Goal: Information Seeking & Learning: Learn about a topic

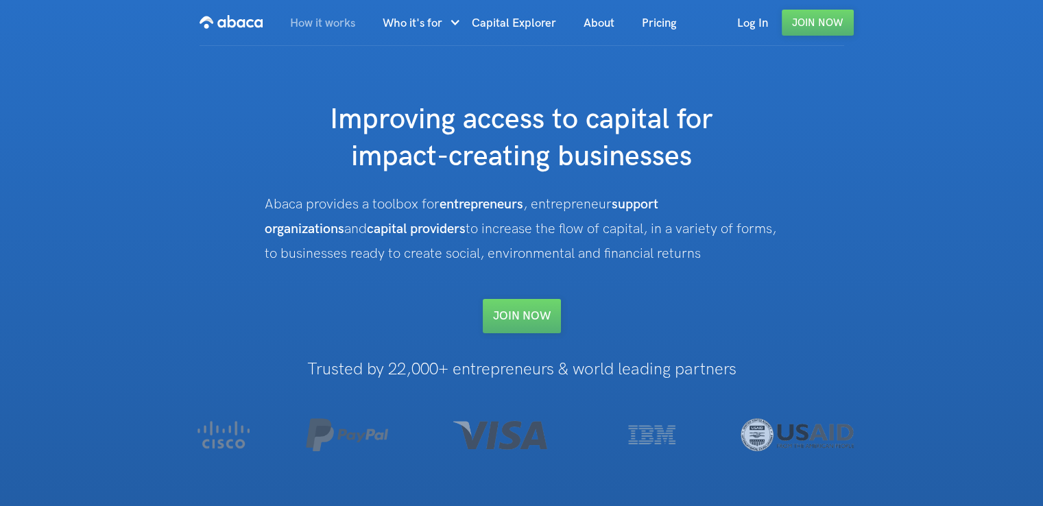
click at [325, 28] on link "How it works" at bounding box center [322, 23] width 93 height 47
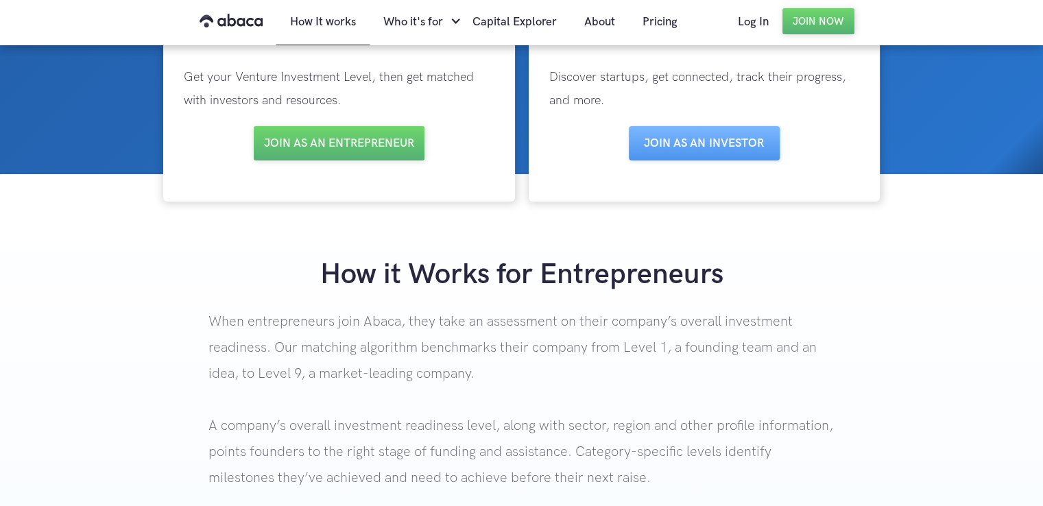
scroll to position [412, 0]
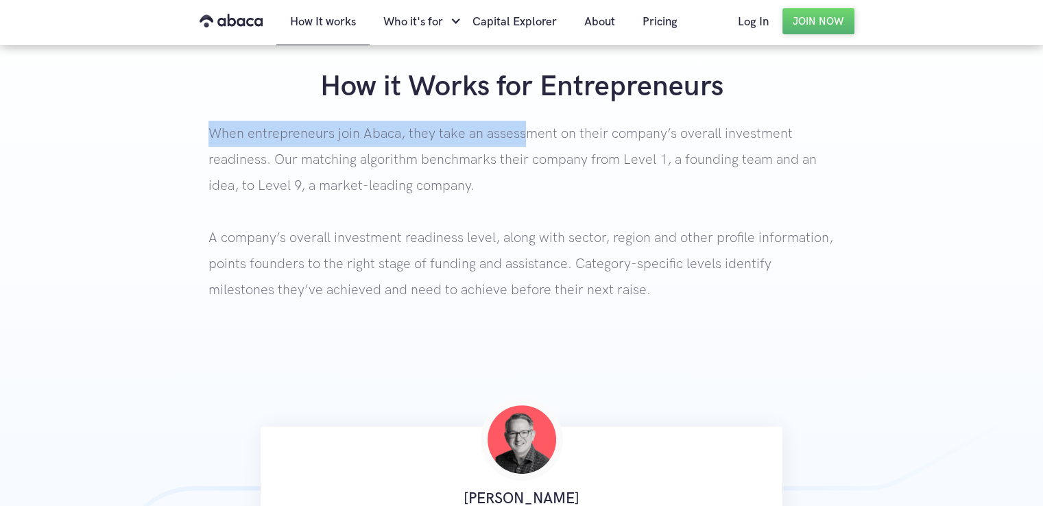
drag, startPoint x: 209, startPoint y: 130, endPoint x: 519, endPoint y: 139, distance: 310.9
click at [519, 139] on p "When entrepreneurs join Abaca, they take an assessment on their company’s overa…" at bounding box center [522, 239] width 626 height 237
click at [92, 129] on div "How it Works for Entrepreneurs When entrepreneurs join Abaca, they take an asse…" at bounding box center [521, 213] width 1043 height 289
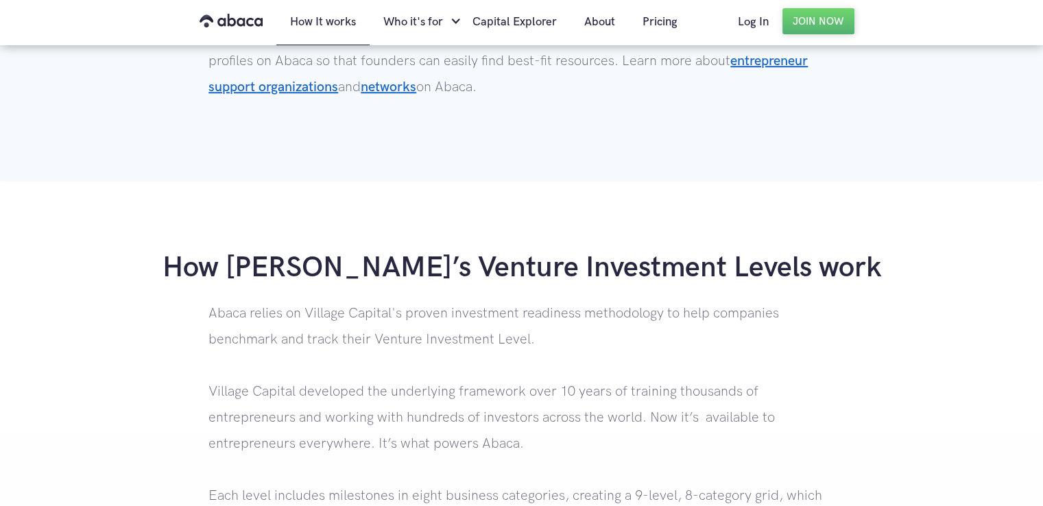
scroll to position [1303, 0]
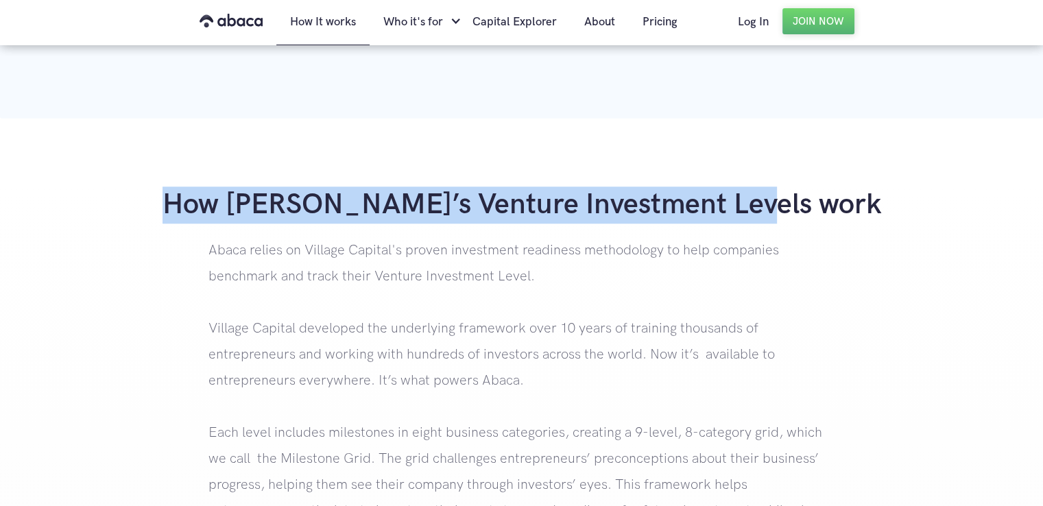
drag, startPoint x: 236, startPoint y: 204, endPoint x: 857, endPoint y: 193, distance: 620.9
click at [857, 193] on h1 "How Abaca’s Venture Investment Levels work" at bounding box center [521, 205] width 1043 height 37
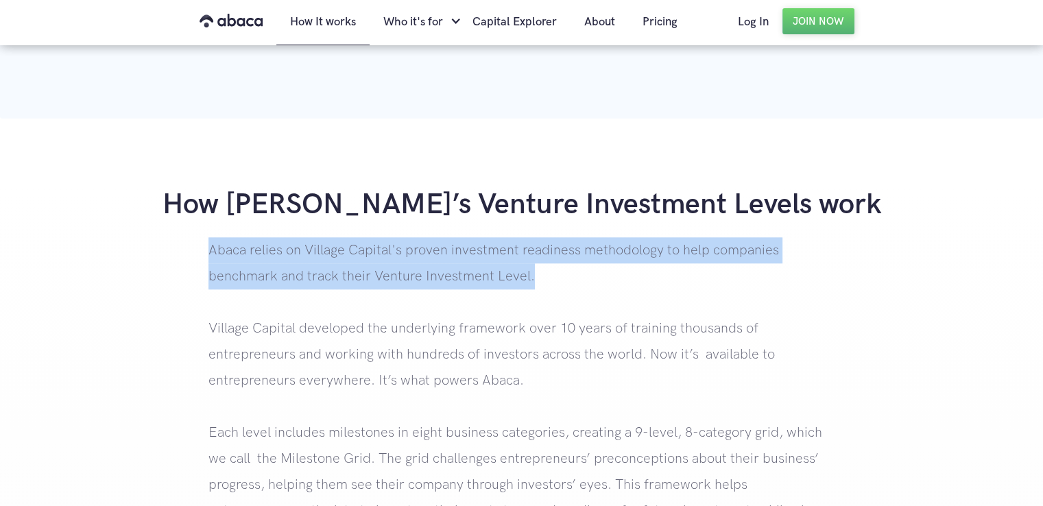
drag, startPoint x: 209, startPoint y: 254, endPoint x: 828, endPoint y: 277, distance: 619.8
click at [828, 277] on p "Abaca relies on Village Capital's proven investment readiness methodology to he…" at bounding box center [522, 458] width 626 height 443
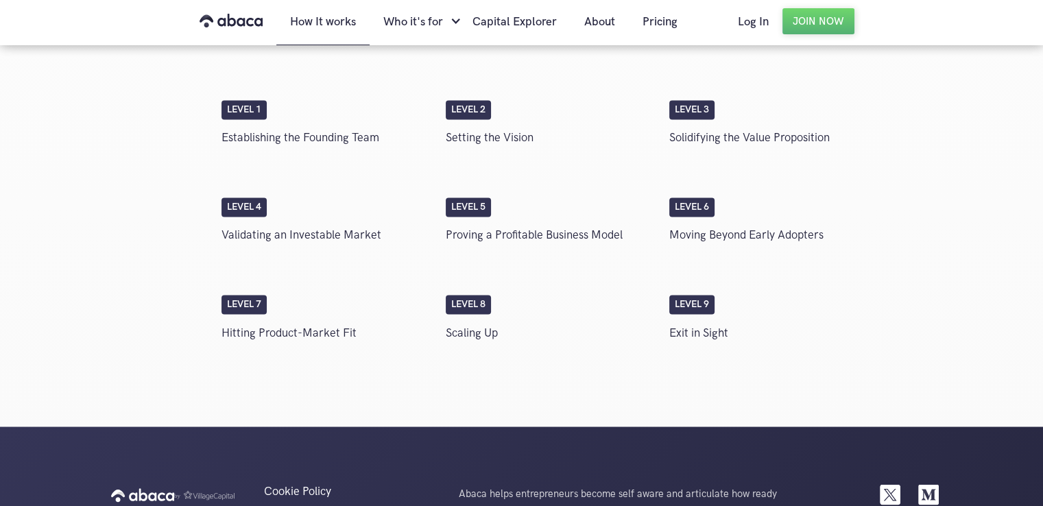
scroll to position [2264, 0]
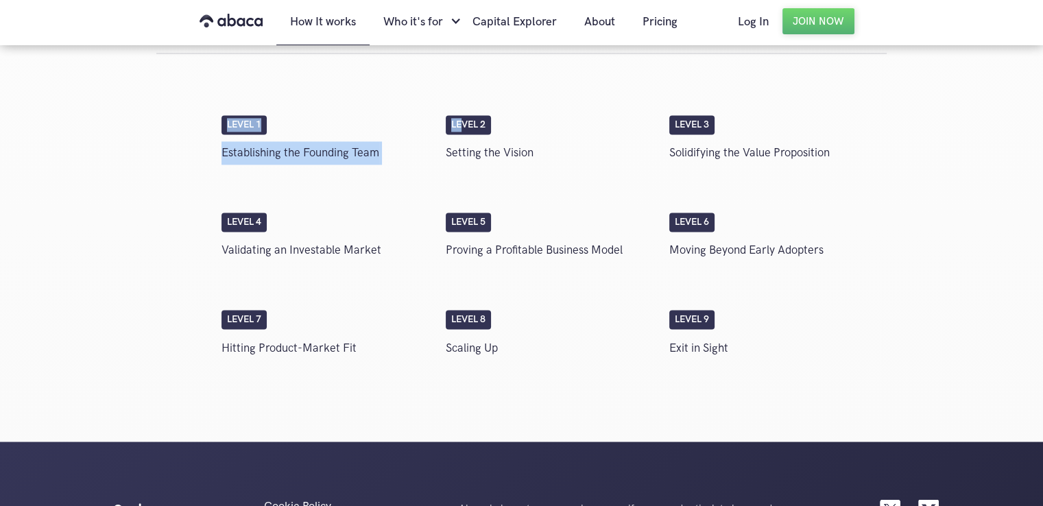
drag, startPoint x: 214, startPoint y: 121, endPoint x: 464, endPoint y: 127, distance: 250.4
click at [464, 127] on div "Level 1 Establishing the Founding Team Level 2 Setting the Vision Level 3 Solid…" at bounding box center [521, 220] width 731 height 334
click at [521, 124] on div "Level 2 Setting the Vision" at bounding box center [551, 143] width 224 height 56
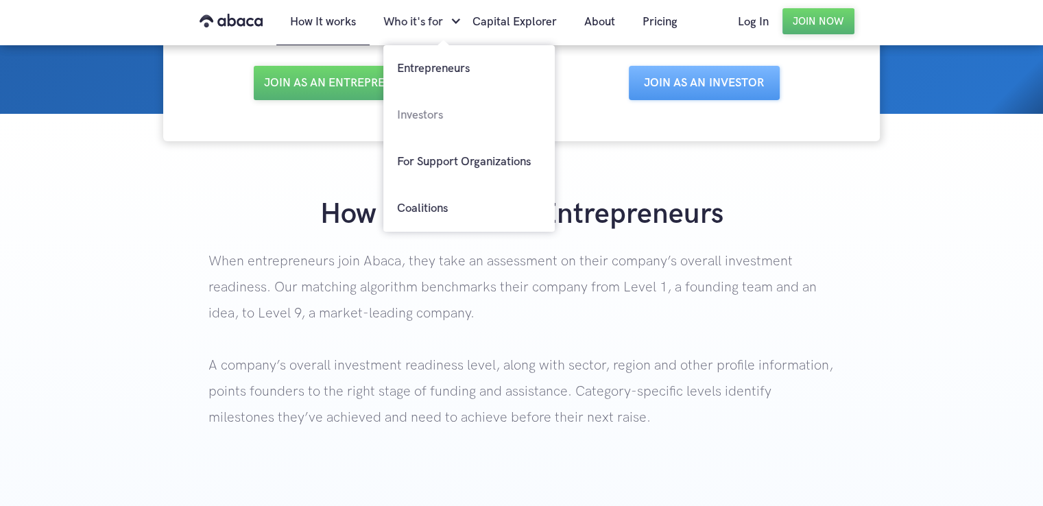
scroll to position [342, 0]
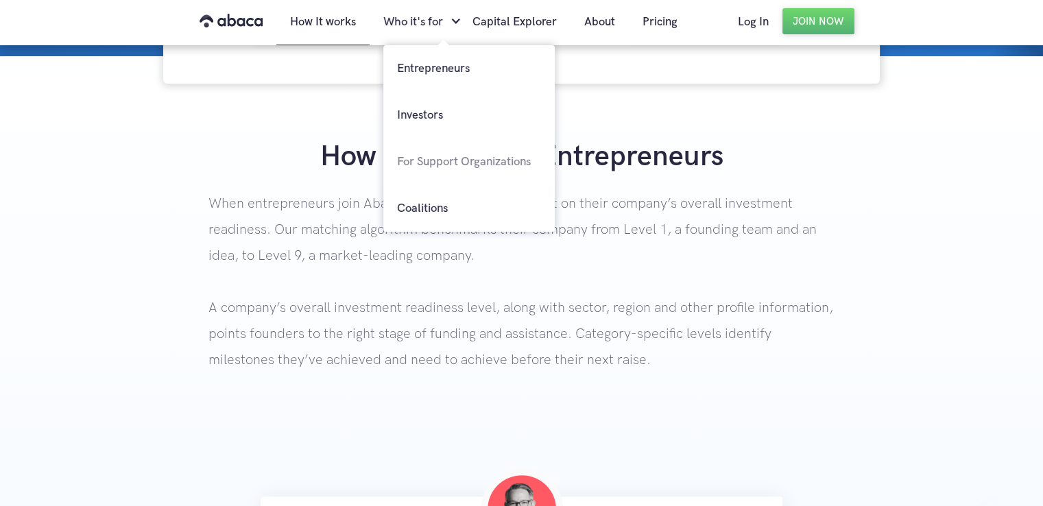
click at [453, 158] on link "For Support Organizations" at bounding box center [468, 162] width 171 height 47
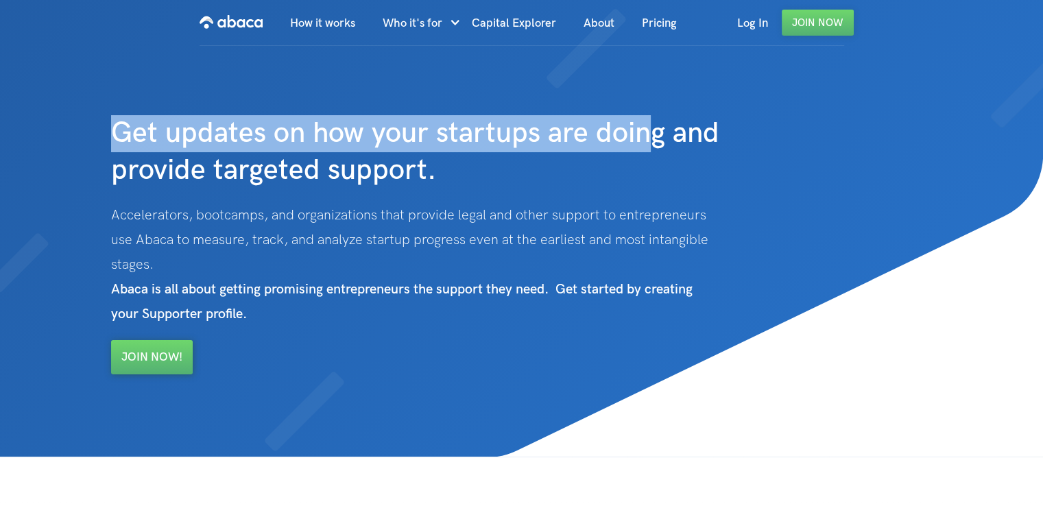
drag, startPoint x: 120, startPoint y: 135, endPoint x: 645, endPoint y: 149, distance: 524.9
click at [645, 149] on h1 "Get updates on how your startups are doing and provide targeted support." at bounding box center [437, 118] width 652 height 143
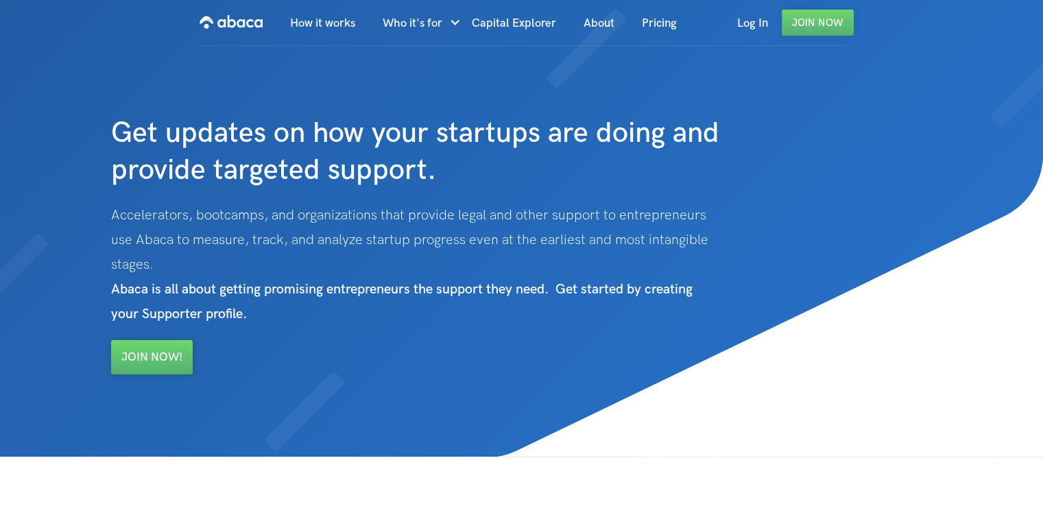
click at [241, 195] on div "Get updates on how your startups are doing and provide targeted support. Accele…" at bounding box center [436, 211] width 665 height 328
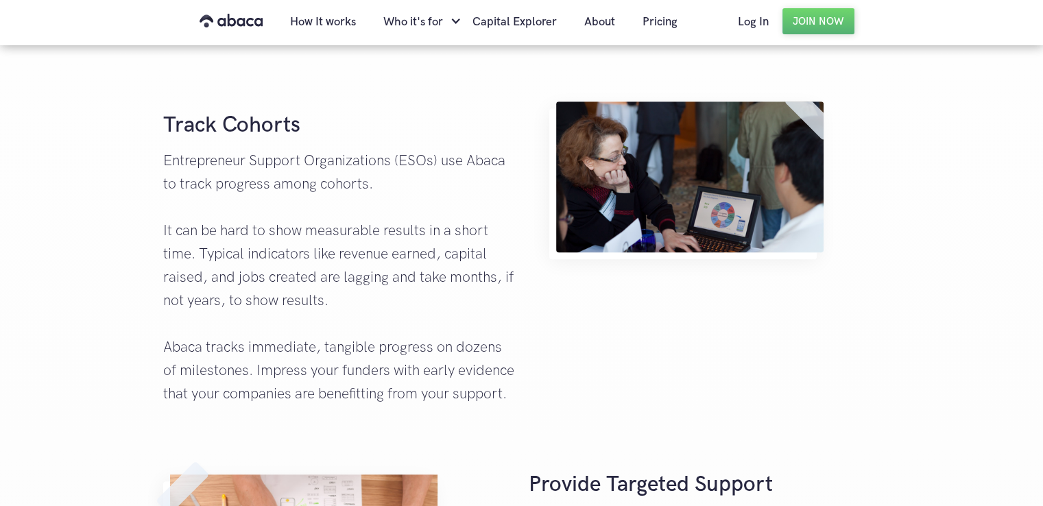
scroll to position [823, 0]
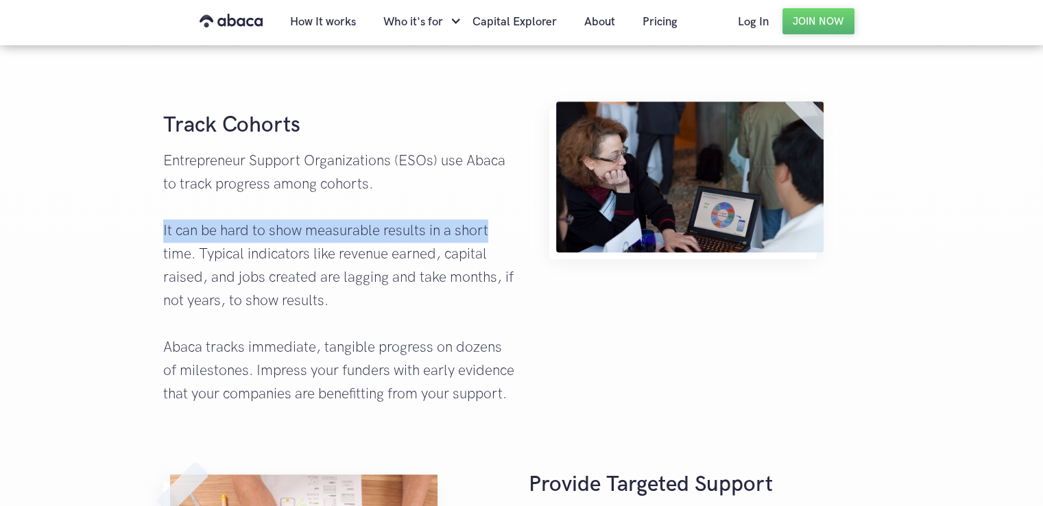
drag, startPoint x: 160, startPoint y: 233, endPoint x: 505, endPoint y: 234, distance: 345.0
click at [505, 234] on div "Track Cohorts Entrepreneur Support Organizations (ESOs) use Abaca to track prog…" at bounding box center [338, 254] width 365 height 318
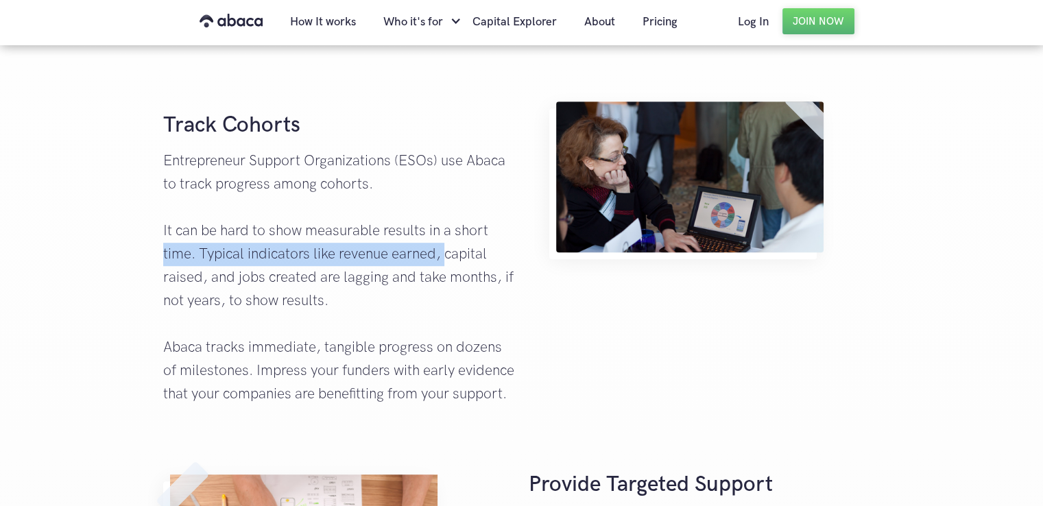
drag, startPoint x: 163, startPoint y: 254, endPoint x: 365, endPoint y: 256, distance: 202.4
click at [442, 250] on p "Entrepreneur Support Organizations (ESOs) use Abaca to track progress among coh…" at bounding box center [338, 278] width 351 height 257
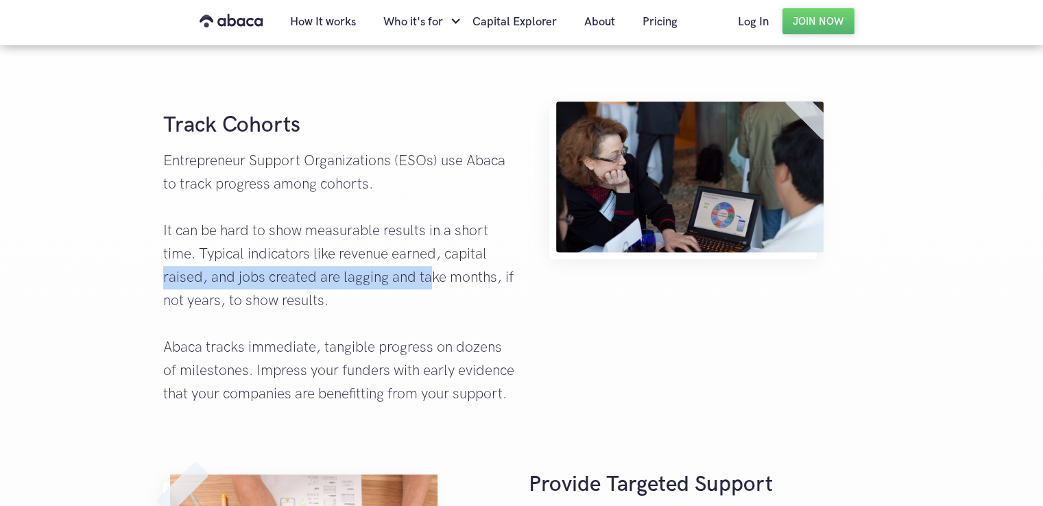
drag, startPoint x: 164, startPoint y: 274, endPoint x: 429, endPoint y: 287, distance: 265.7
click at [429, 287] on p "Entrepreneur Support Organizations (ESOs) use Abaca to track progress among coh…" at bounding box center [338, 278] width 351 height 257
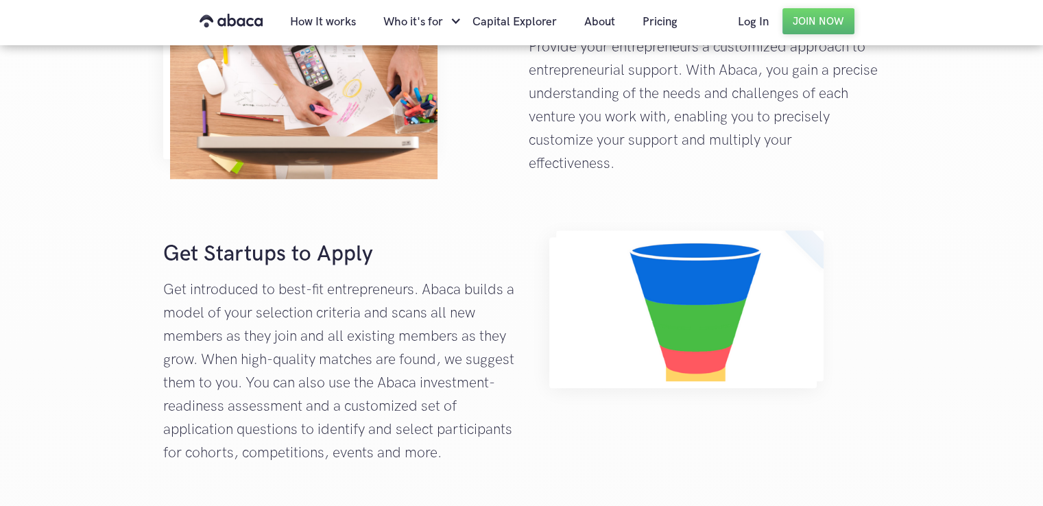
scroll to position [1303, 0]
